Goal: Task Accomplishment & Management: Manage account settings

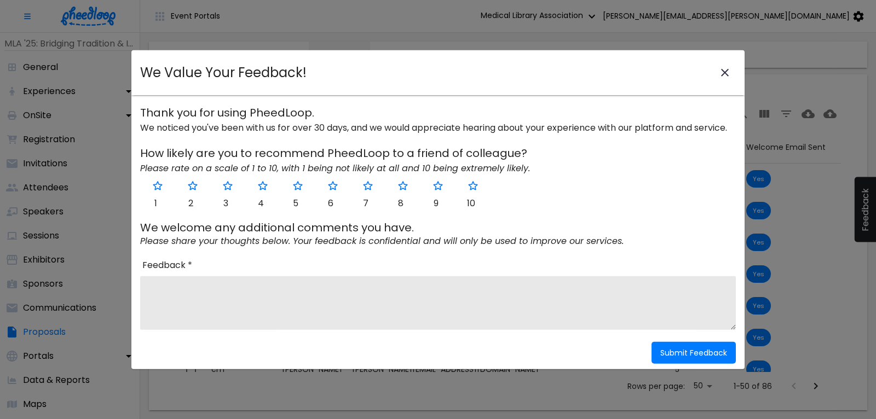
click at [724, 72] on icon "close-modal" at bounding box center [725, 73] width 8 height 8
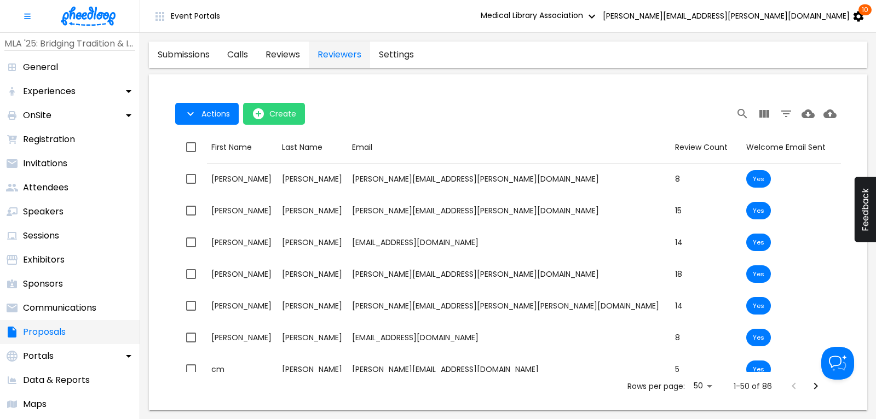
click at [46, 333] on p "Proposals" at bounding box center [44, 332] width 43 height 13
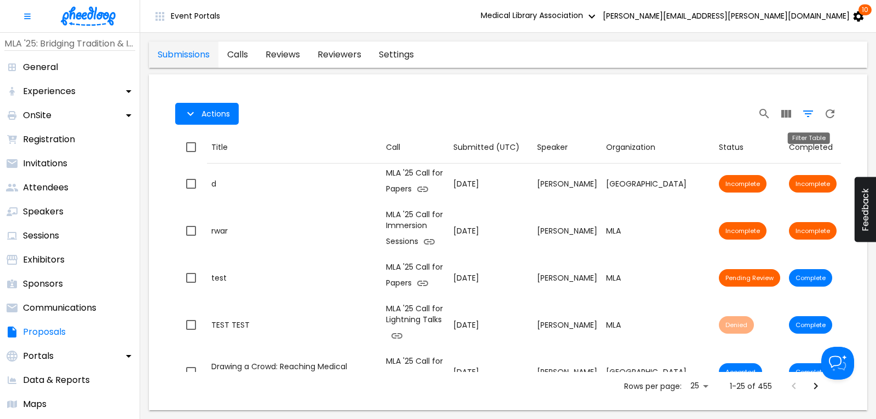
click at [808, 117] on icon "Filter Table" at bounding box center [808, 114] width 10 height 7
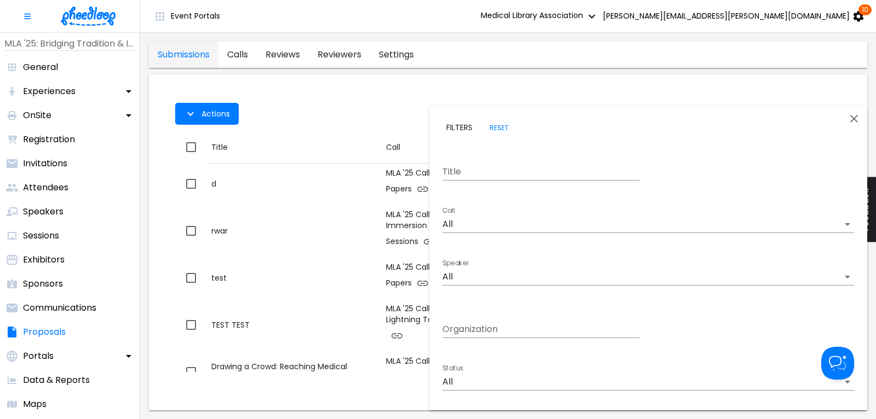
click at [465, 220] on body "Event Portals Medical Library Association [PERSON_NAME][EMAIL_ADDRESS][PERSON_N…" at bounding box center [438, 209] width 876 height 419
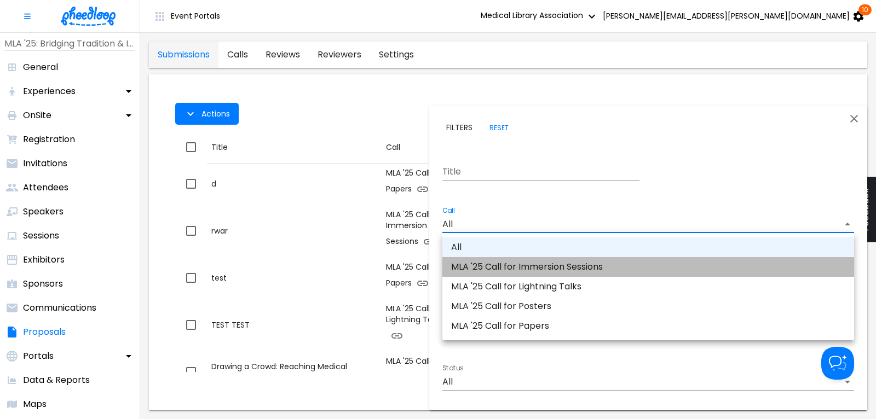
click at [497, 267] on li "MLA '25 Call for Immersion Sessions" at bounding box center [648, 267] width 412 height 20
type input "CAL0EUK16FJ6J98"
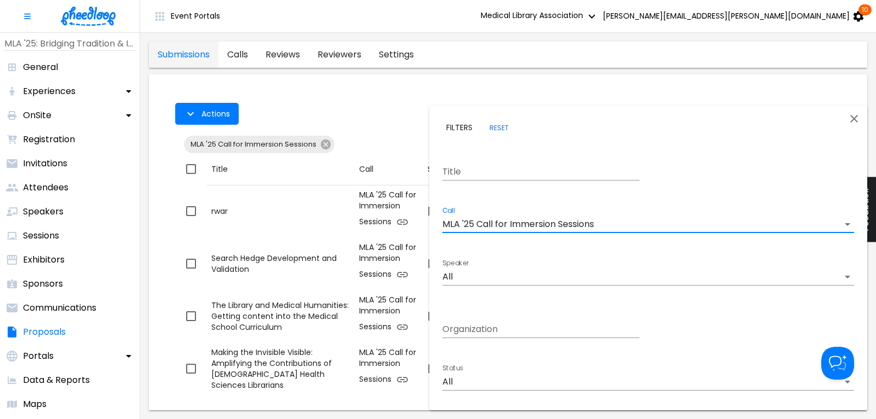
click at [464, 388] on body "Event Portals Medical Library Association [PERSON_NAME][EMAIL_ADDRESS][PERSON_N…" at bounding box center [438, 209] width 876 height 419
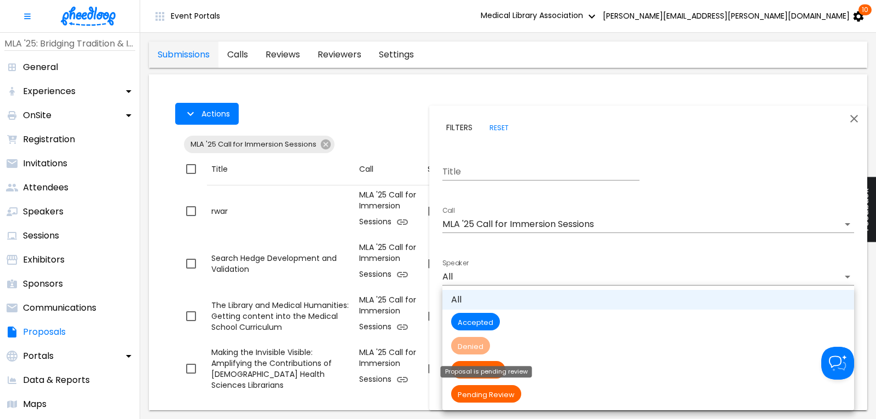
click at [472, 393] on span "Pending Review" at bounding box center [486, 394] width 70 height 9
type input "Pending Review"
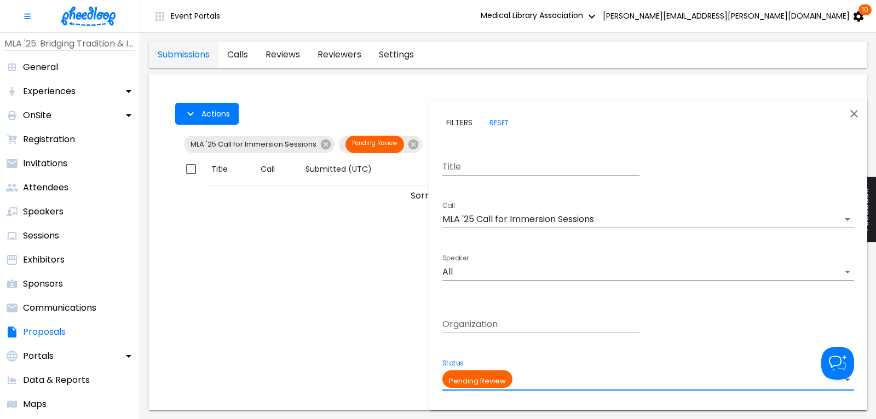
click at [343, 85] on div at bounding box center [438, 209] width 876 height 419
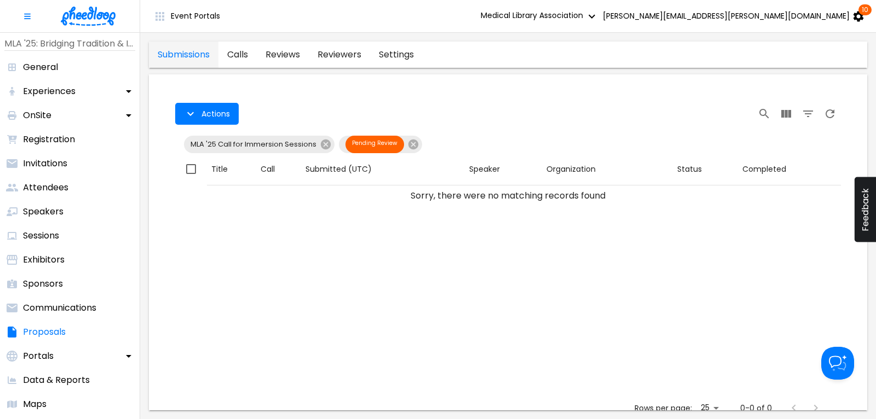
click at [87, 9] on img at bounding box center [88, 16] width 55 height 19
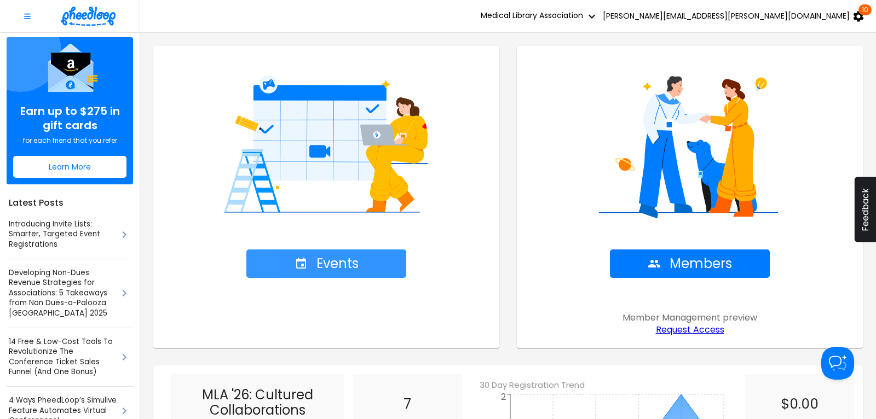
click at [326, 267] on span "Events" at bounding box center [327, 263] width 64 height 15
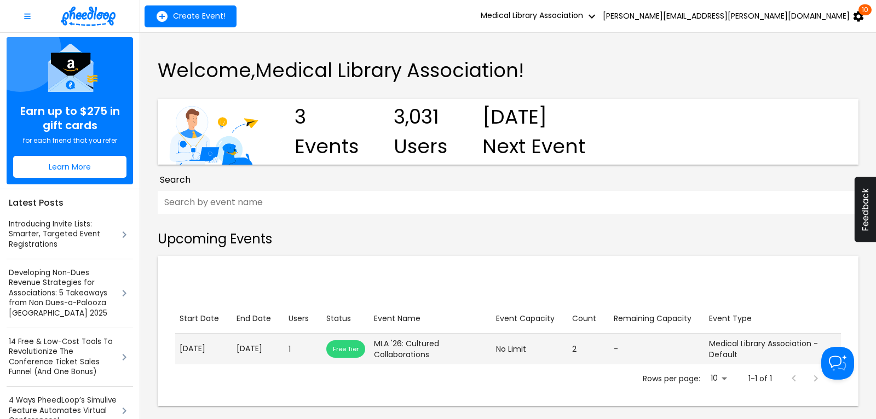
click at [255, 347] on td "End Date [DATE]" at bounding box center [258, 349] width 52 height 31
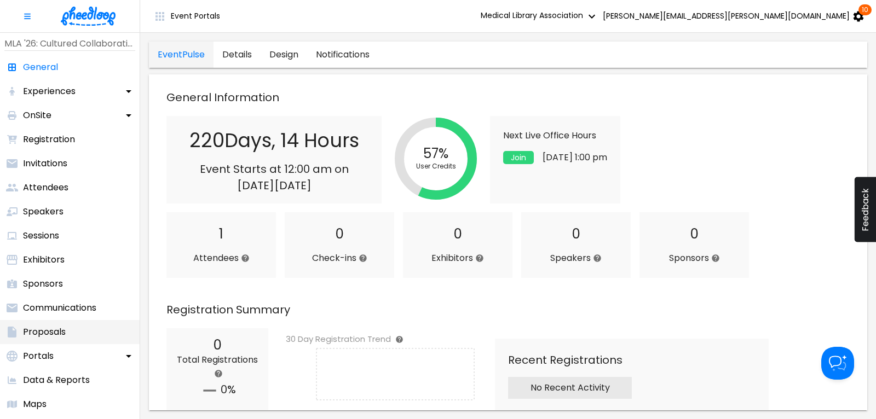
click at [45, 335] on p "Proposals" at bounding box center [44, 332] width 43 height 13
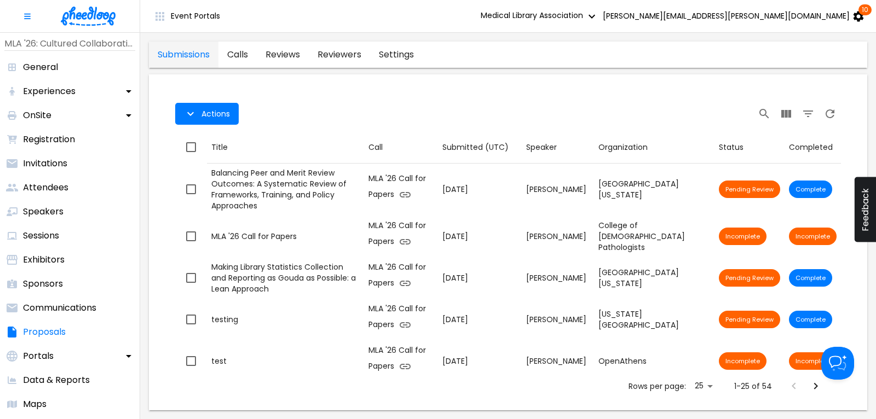
click at [245, 54] on link "calls" at bounding box center [237, 55] width 38 height 26
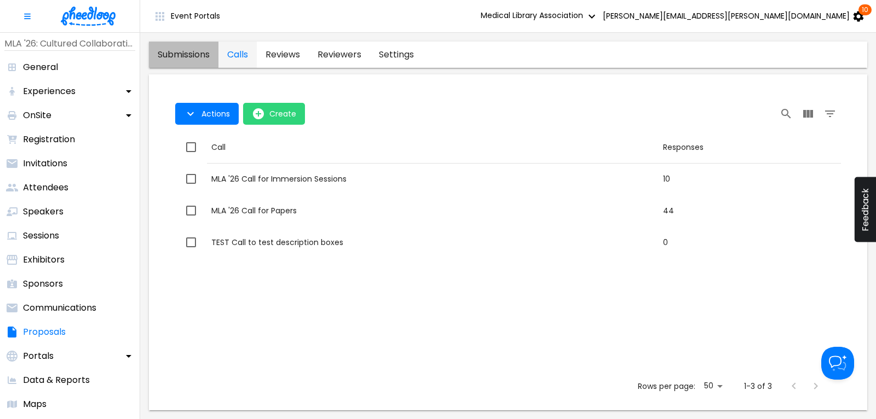
click at [175, 58] on link "submissions" at bounding box center [184, 55] width 70 height 26
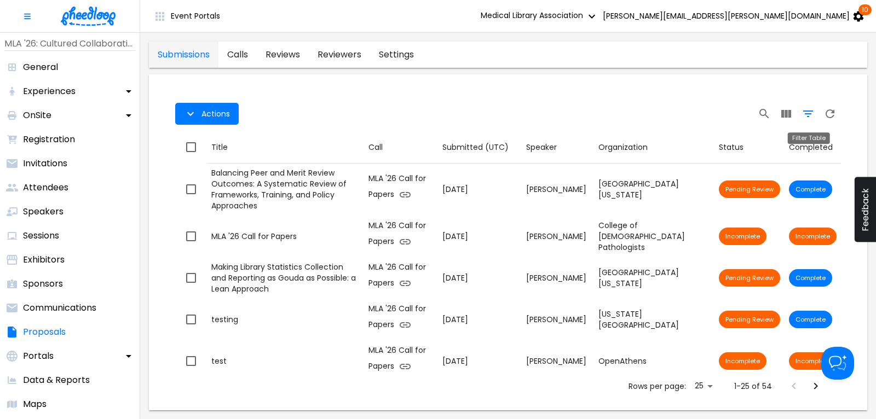
click at [806, 112] on icon "Filter Table" at bounding box center [808, 113] width 13 height 13
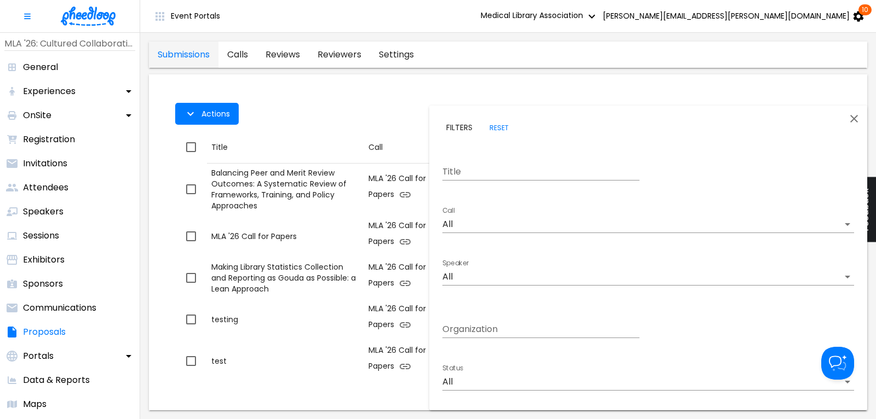
click at [366, 96] on div at bounding box center [438, 209] width 876 height 419
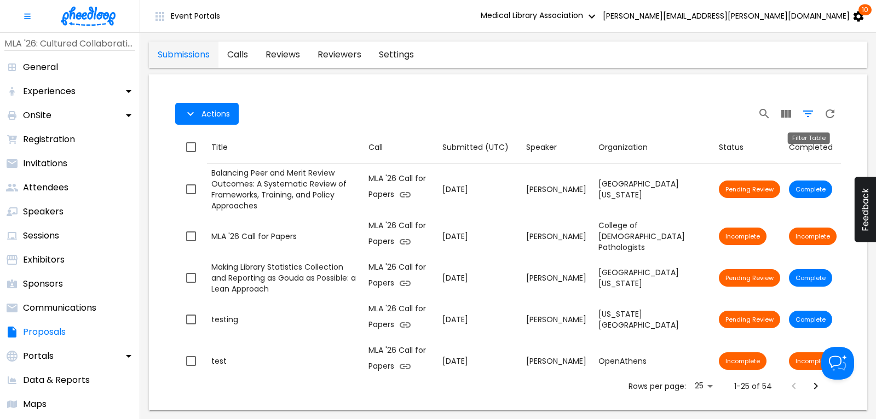
click at [808, 114] on icon "Filter Table" at bounding box center [808, 114] width 10 height 7
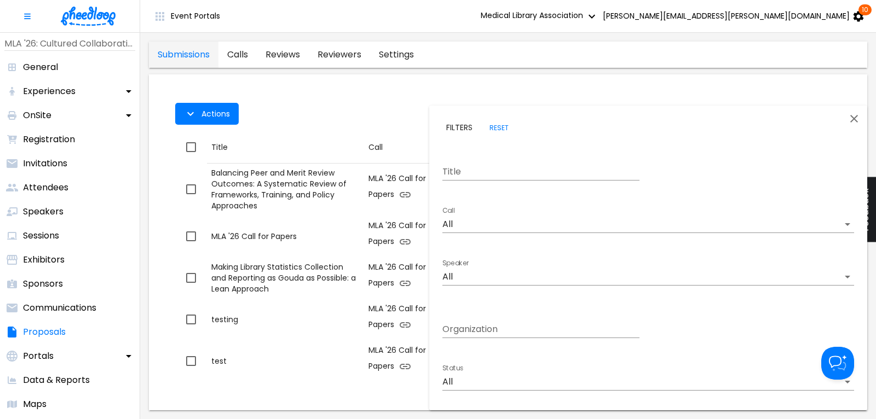
click at [467, 384] on body "Event Portals Medical Library Association [PERSON_NAME][EMAIL_ADDRESS][PERSON_N…" at bounding box center [438, 209] width 876 height 419
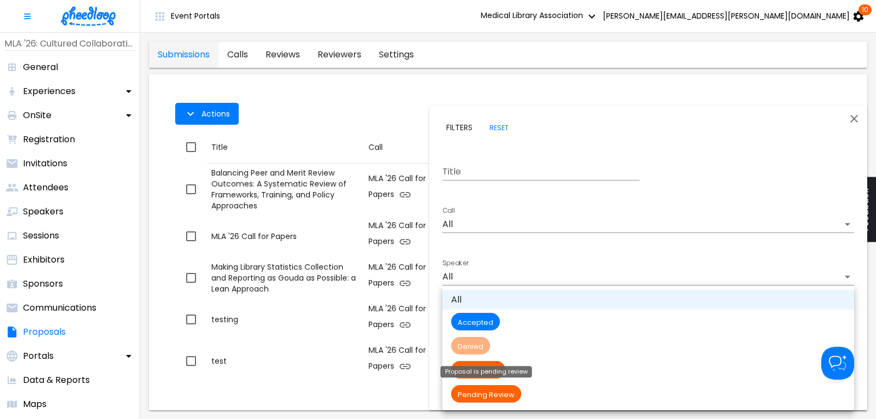
click at [475, 392] on span "Pending Review" at bounding box center [486, 394] width 70 height 9
type input "Pending Review"
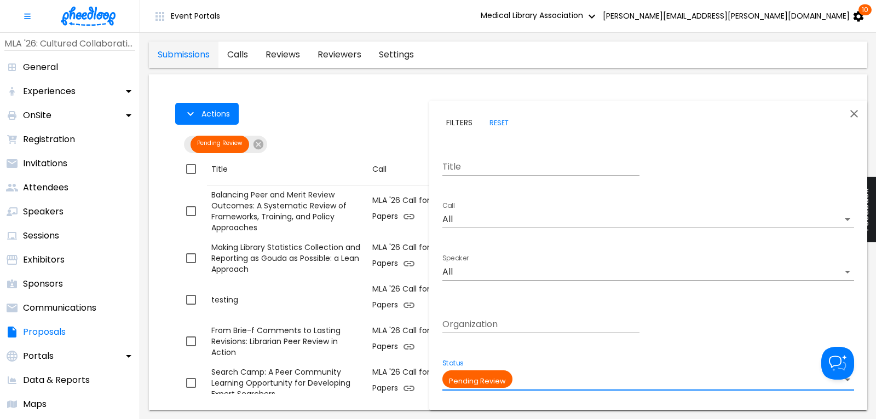
click at [475, 211] on body "Event Portals Medical Library Association [PERSON_NAME][EMAIL_ADDRESS][PERSON_N…" at bounding box center [438, 209] width 876 height 419
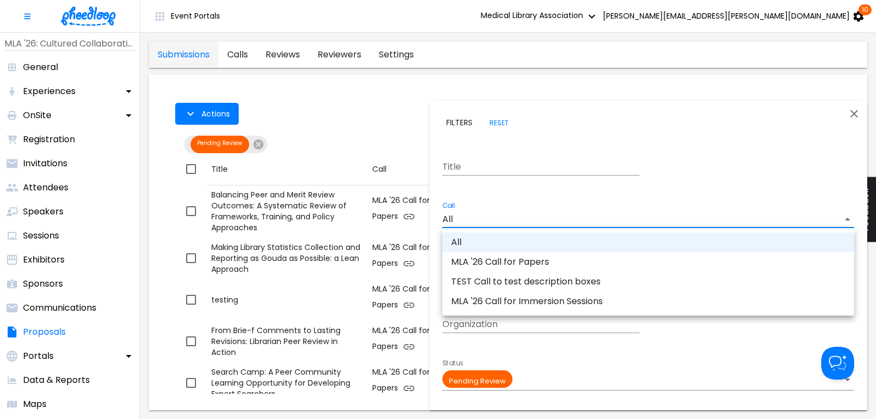
click at [511, 300] on li "MLA '26 Call for Immersion Sessions" at bounding box center [648, 302] width 412 height 20
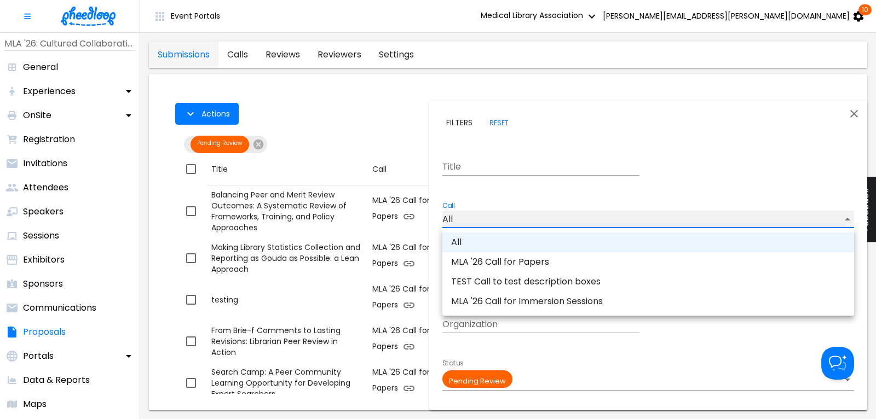
type input "CALKIRA09Z18DK8"
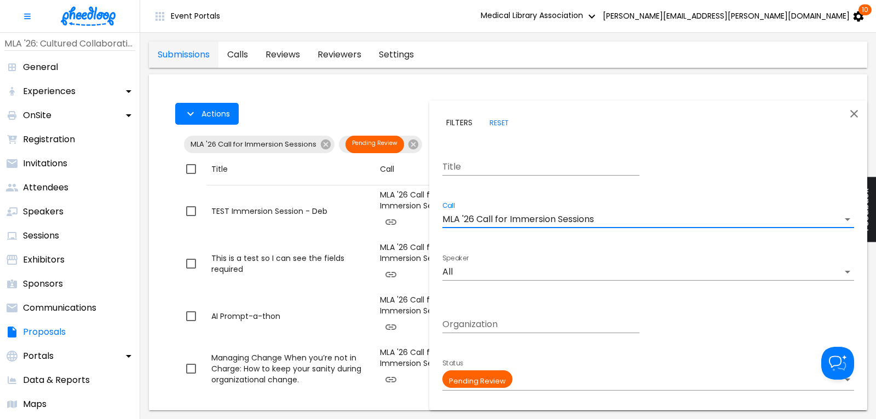
click at [337, 88] on div at bounding box center [438, 209] width 876 height 419
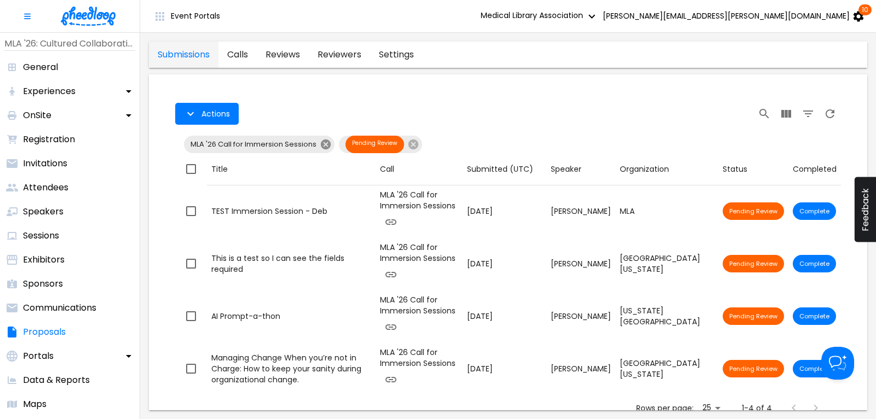
click at [324, 145] on icon at bounding box center [326, 145] width 10 height 10
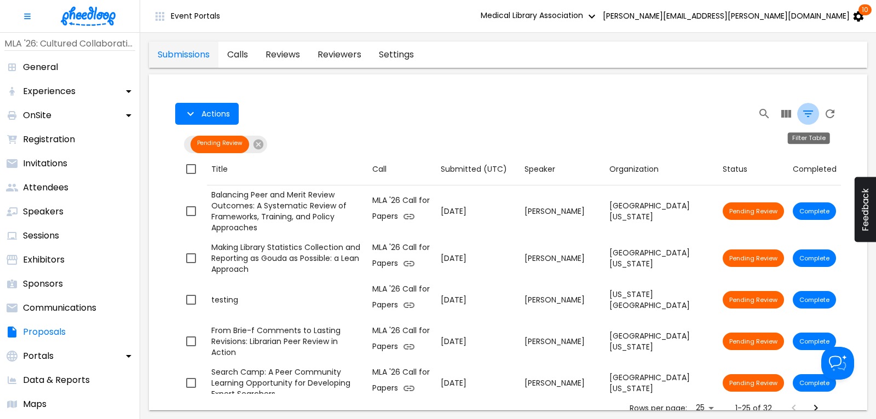
click at [808, 115] on icon "Filter Table" at bounding box center [808, 113] width 13 height 13
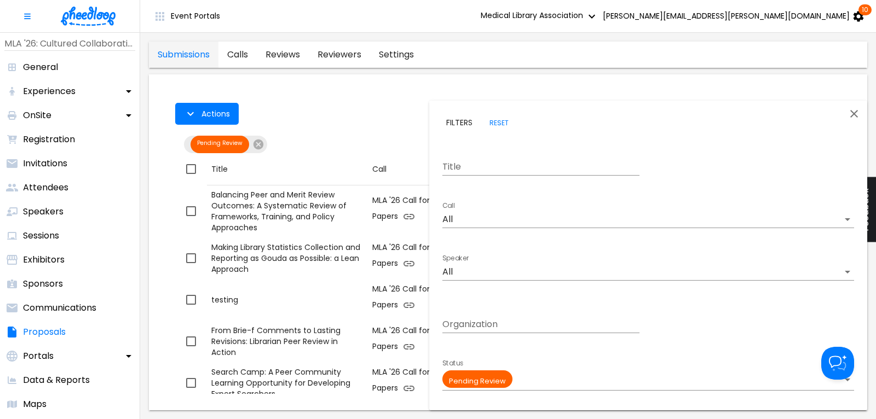
click at [491, 218] on body "Event Portals Medical Library Association [PERSON_NAME][EMAIL_ADDRESS][PERSON_N…" at bounding box center [438, 209] width 876 height 419
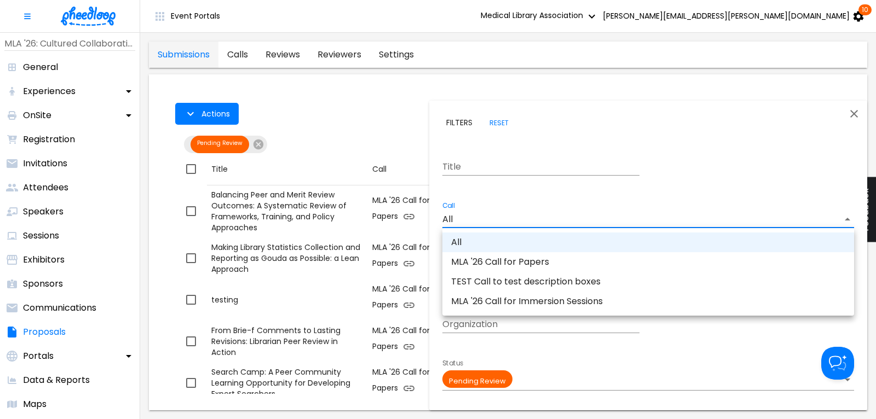
click at [498, 263] on li "MLA '26 Call for Papers" at bounding box center [648, 262] width 412 height 20
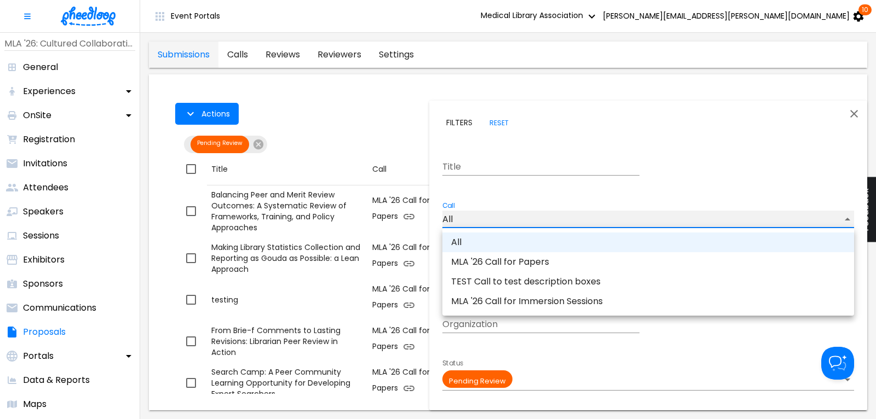
type input "CAL6J58XLN5OUAT"
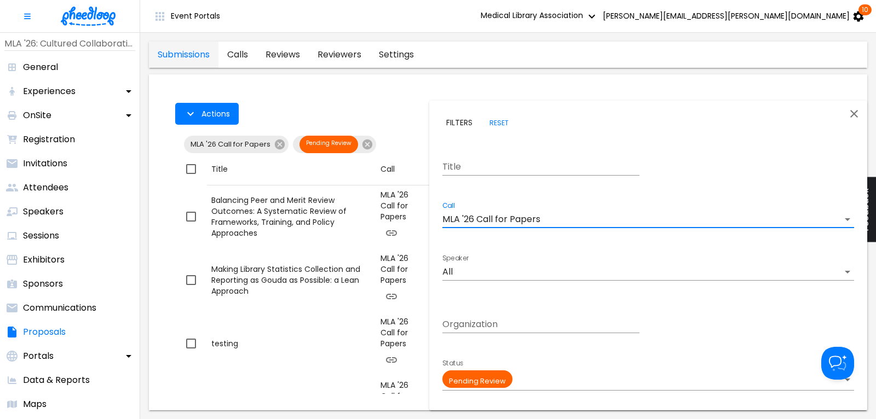
click at [361, 91] on div at bounding box center [438, 209] width 876 height 419
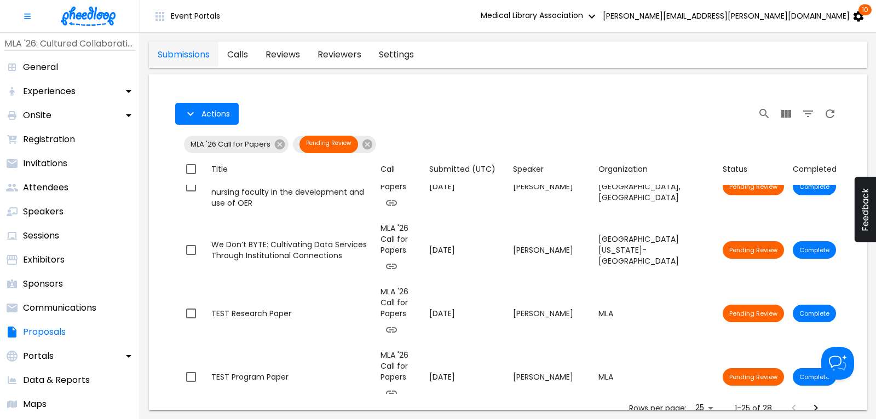
scroll to position [296, 0]
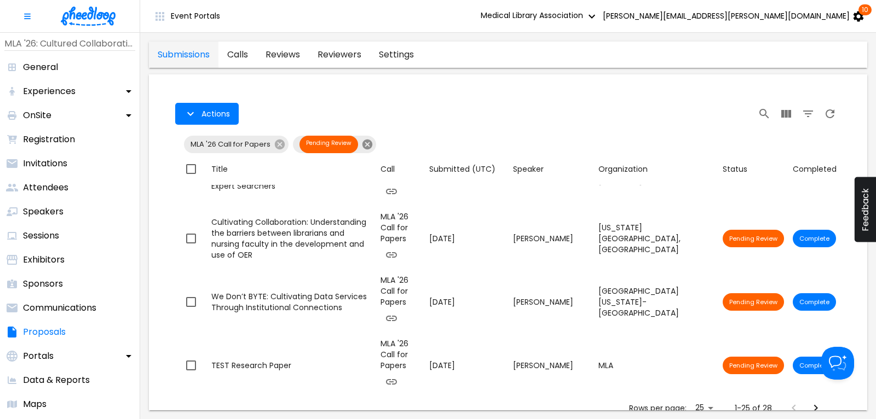
click at [368, 142] on icon at bounding box center [367, 145] width 10 height 10
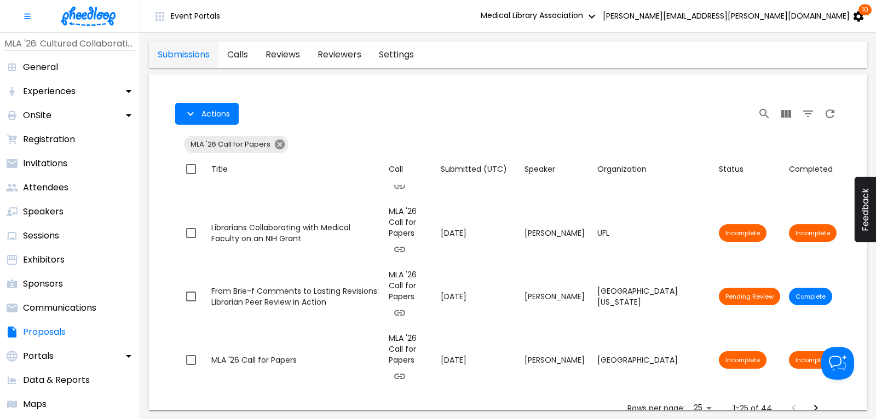
click at [279, 144] on icon at bounding box center [280, 145] width 12 height 12
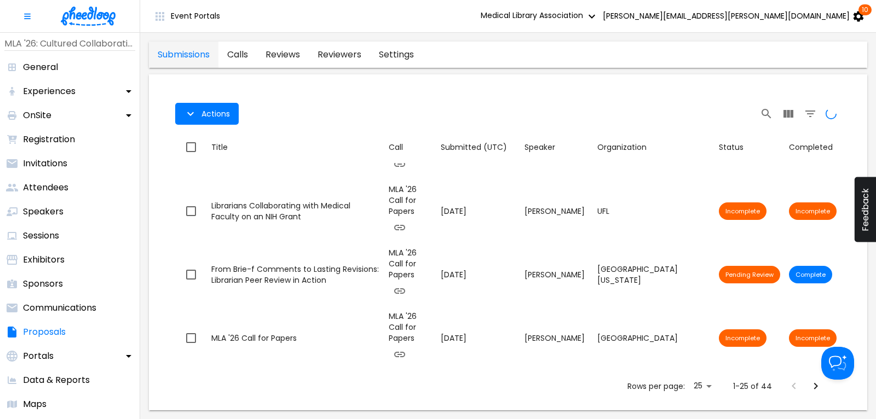
scroll to position [252, 0]
